Goal: Find specific page/section: Find specific page/section

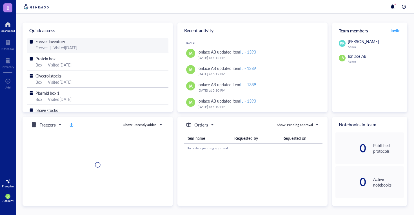
click at [65, 43] on span "Freezer inventory" at bounding box center [51, 42] width 30 height 6
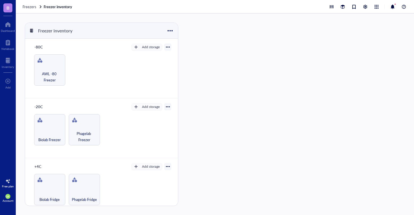
scroll to position [6, 0]
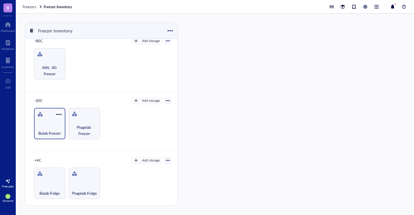
click at [46, 115] on div "Biolab Freezer" at bounding box center [49, 123] width 31 height 31
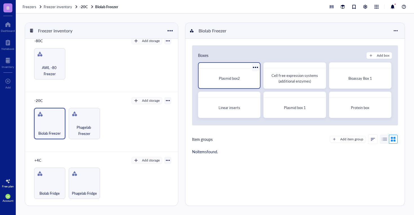
click at [230, 77] on span "Plasmid box2" at bounding box center [229, 78] width 21 height 5
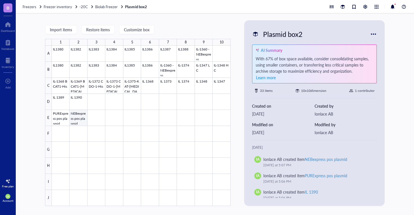
click at [78, 119] on div at bounding box center [141, 126] width 179 height 160
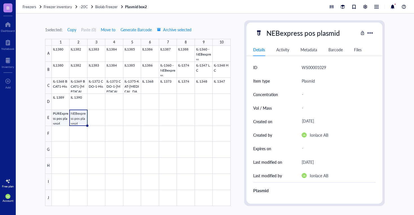
click at [60, 119] on div at bounding box center [141, 126] width 179 height 160
click at [83, 118] on div at bounding box center [141, 126] width 179 height 160
click at [200, 55] on div at bounding box center [141, 126] width 179 height 160
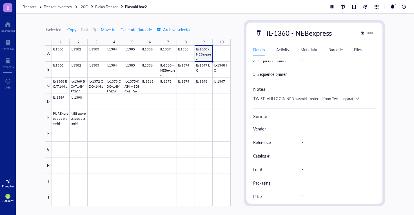
scroll to position [249, 0]
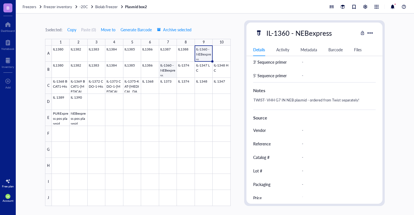
click at [169, 72] on div at bounding box center [141, 126] width 179 height 160
